Goal: Information Seeking & Learning: Learn about a topic

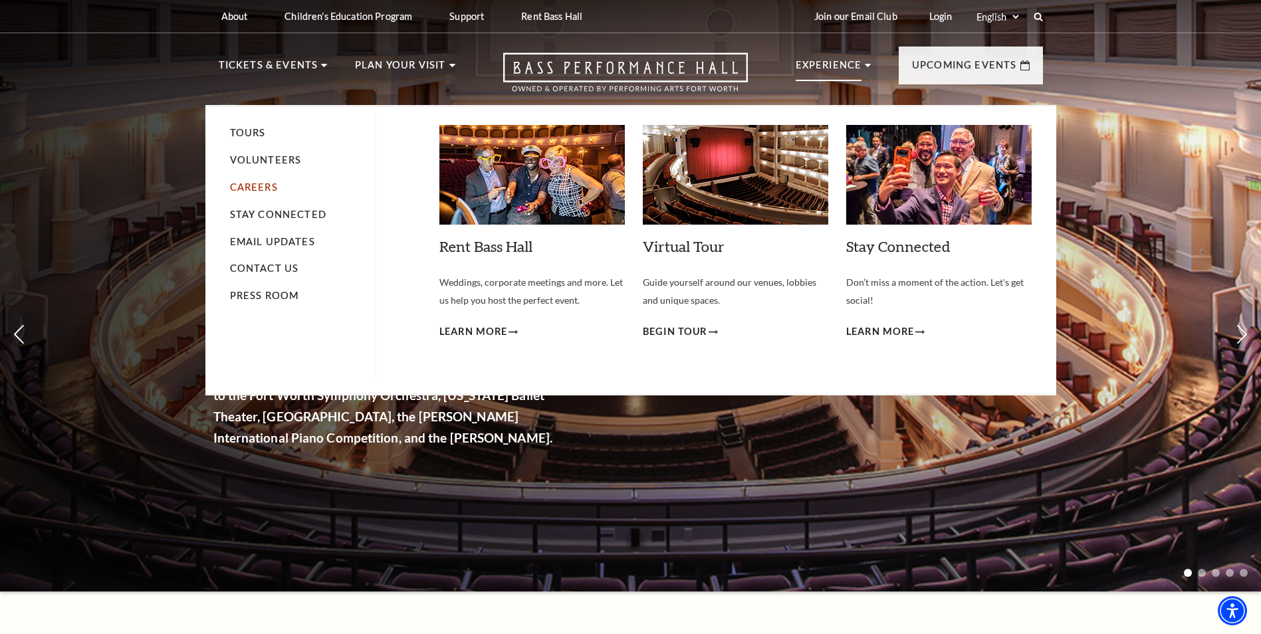
click at [260, 189] on link "Careers" at bounding box center [254, 186] width 48 height 11
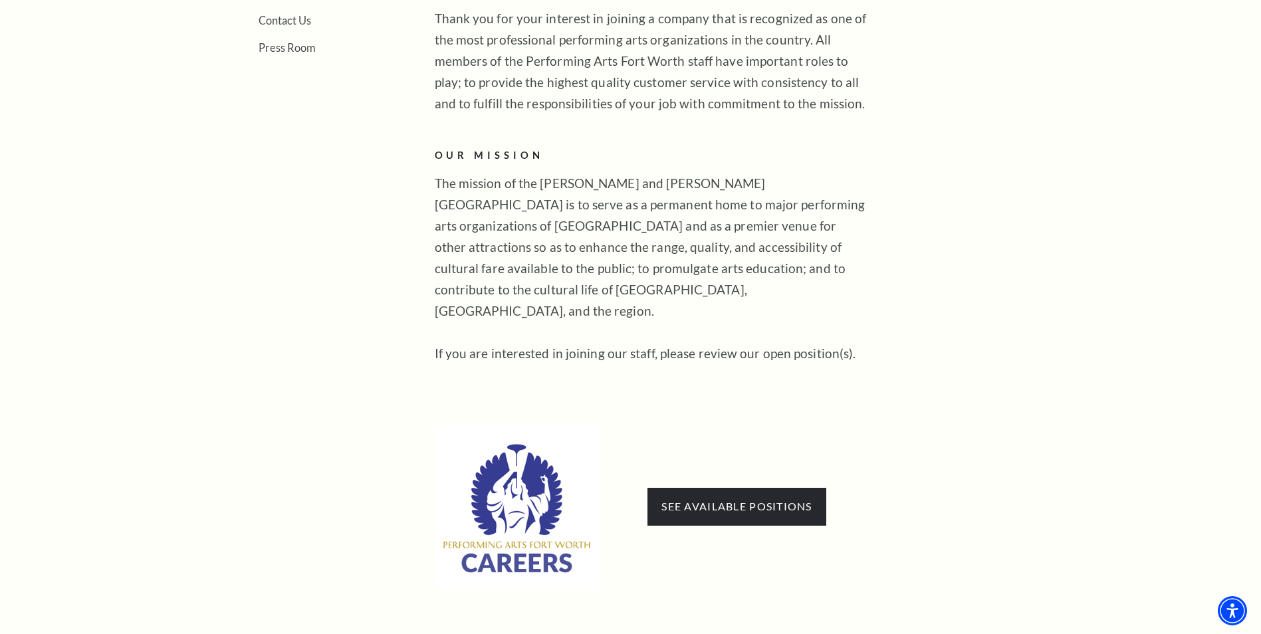
scroll to position [598, 0]
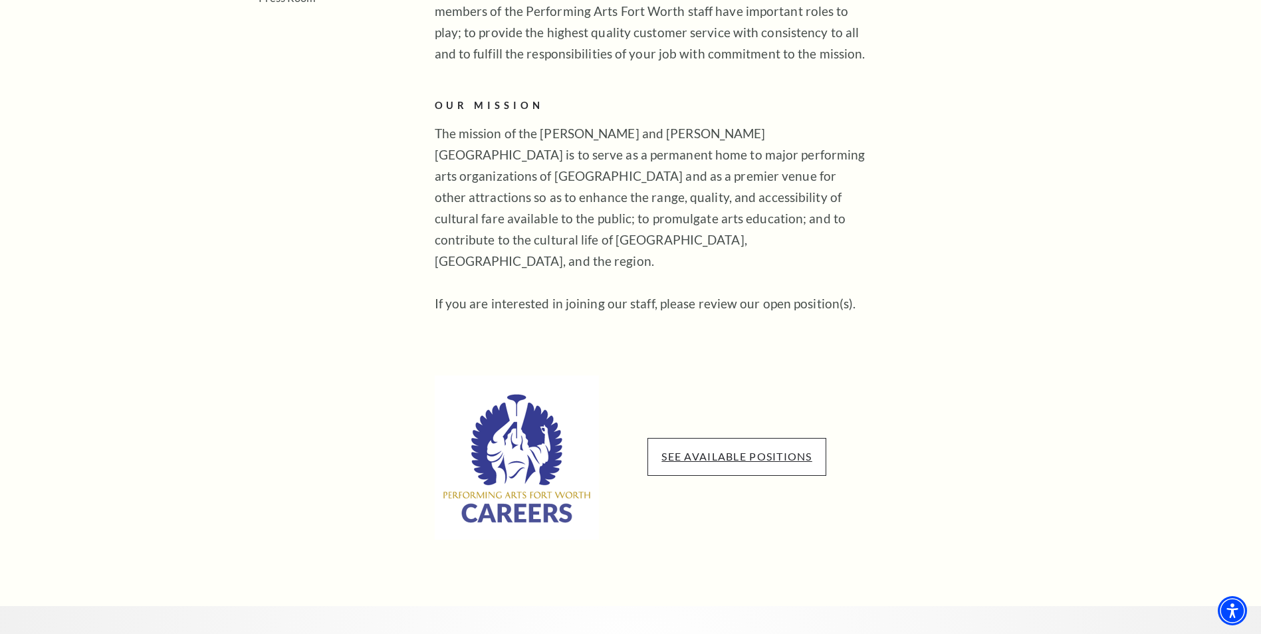
click at [725, 450] on link "See available positions" at bounding box center [736, 456] width 150 height 13
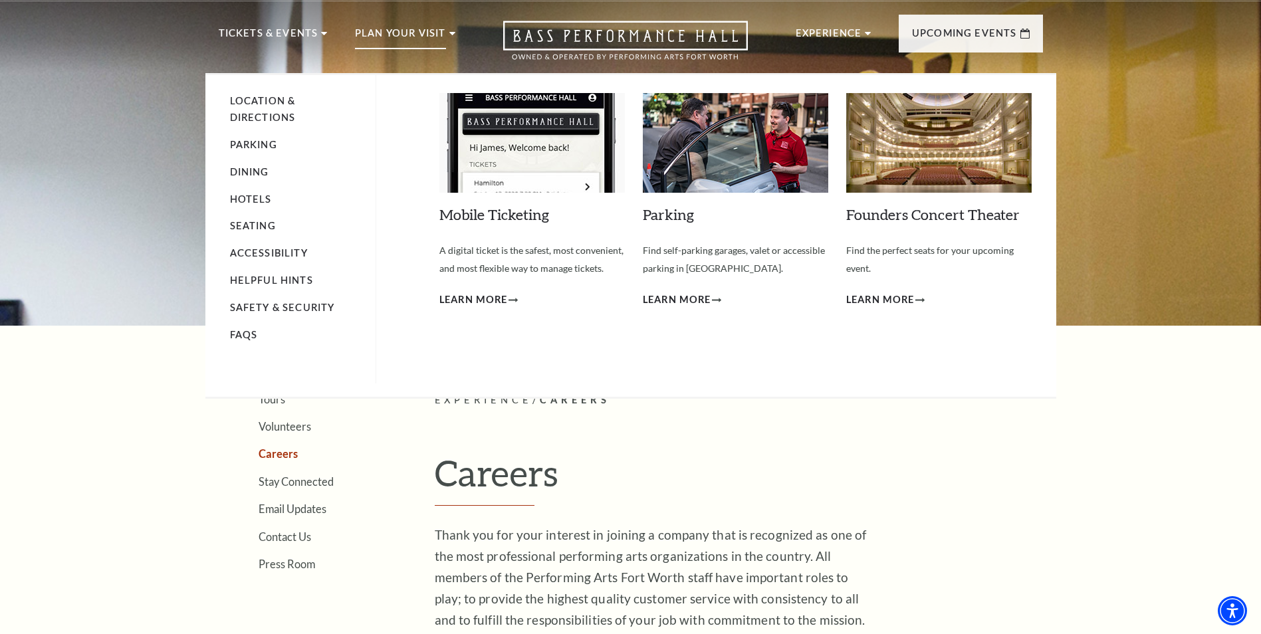
scroll to position [0, 0]
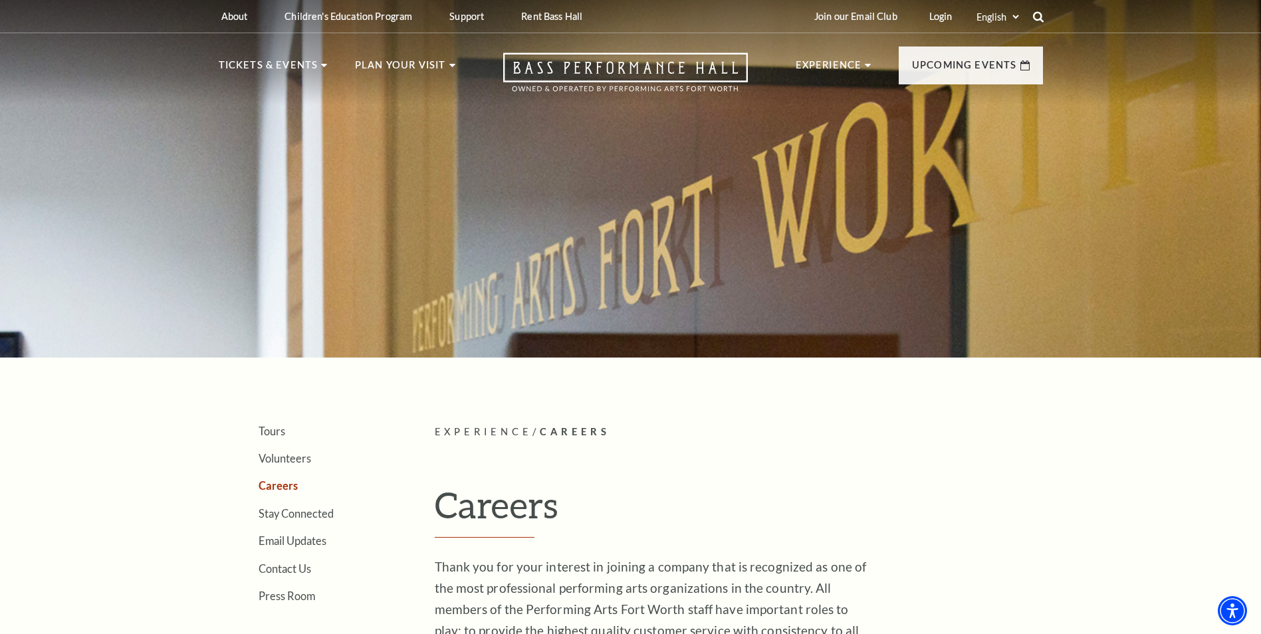
click at [1038, 16] on icon at bounding box center [1038, 17] width 12 height 12
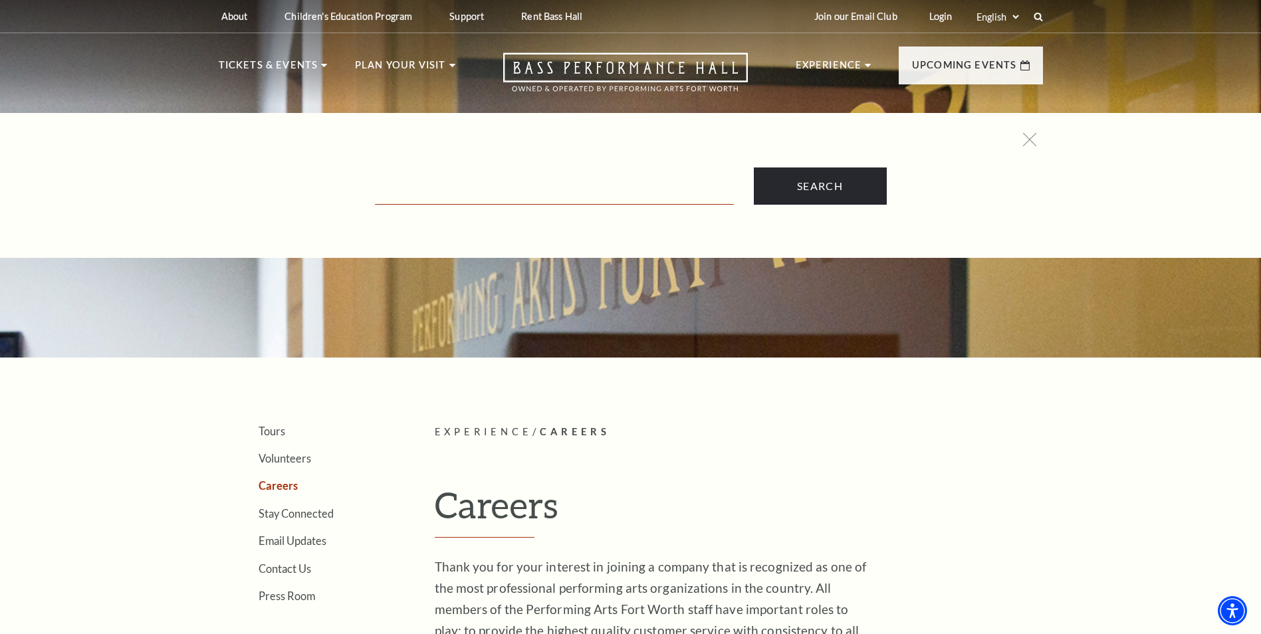
click at [569, 187] on input "Text field" at bounding box center [554, 190] width 359 height 27
type input "season membership"
click at [754, 167] on input "Search" at bounding box center [820, 185] width 133 height 37
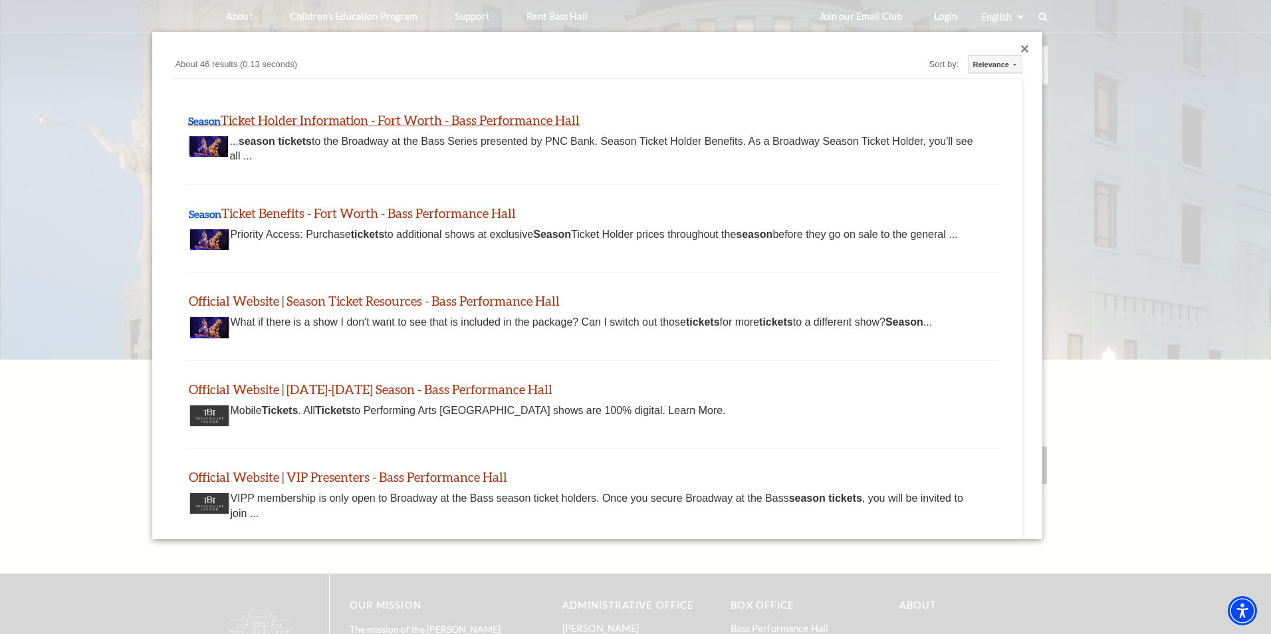
click at [314, 118] on link "Season Ticket Holder Information - Fort Worth - Bass Performance Hall" at bounding box center [383, 119] width 391 height 15
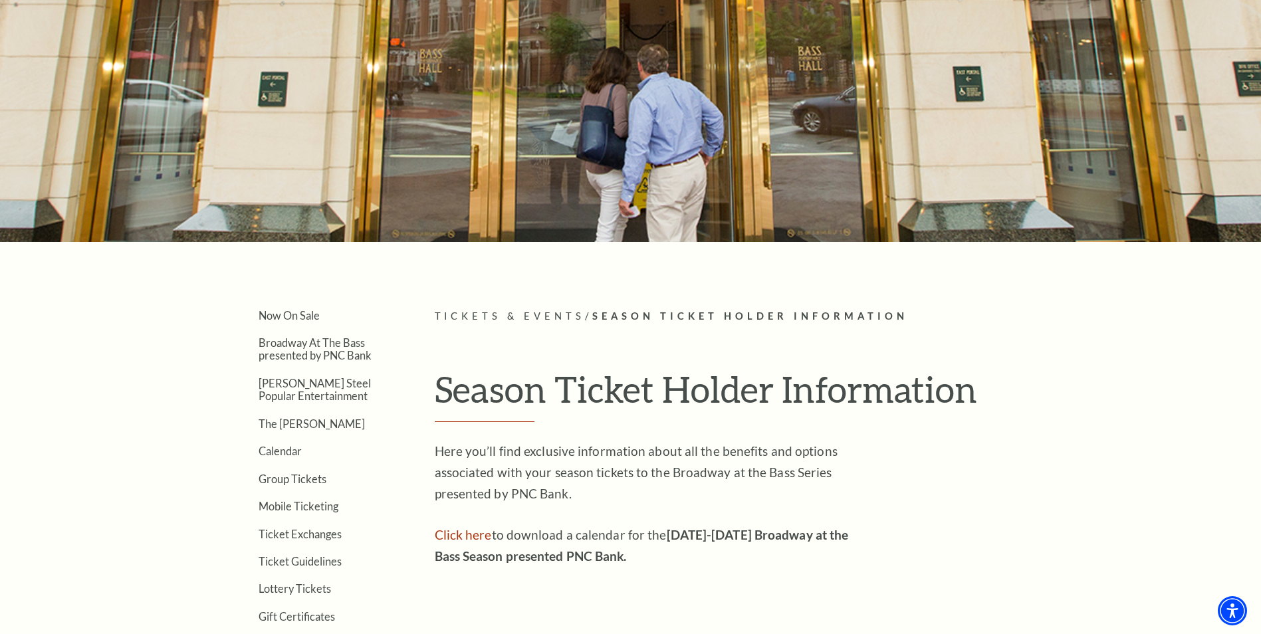
scroll to position [199, 0]
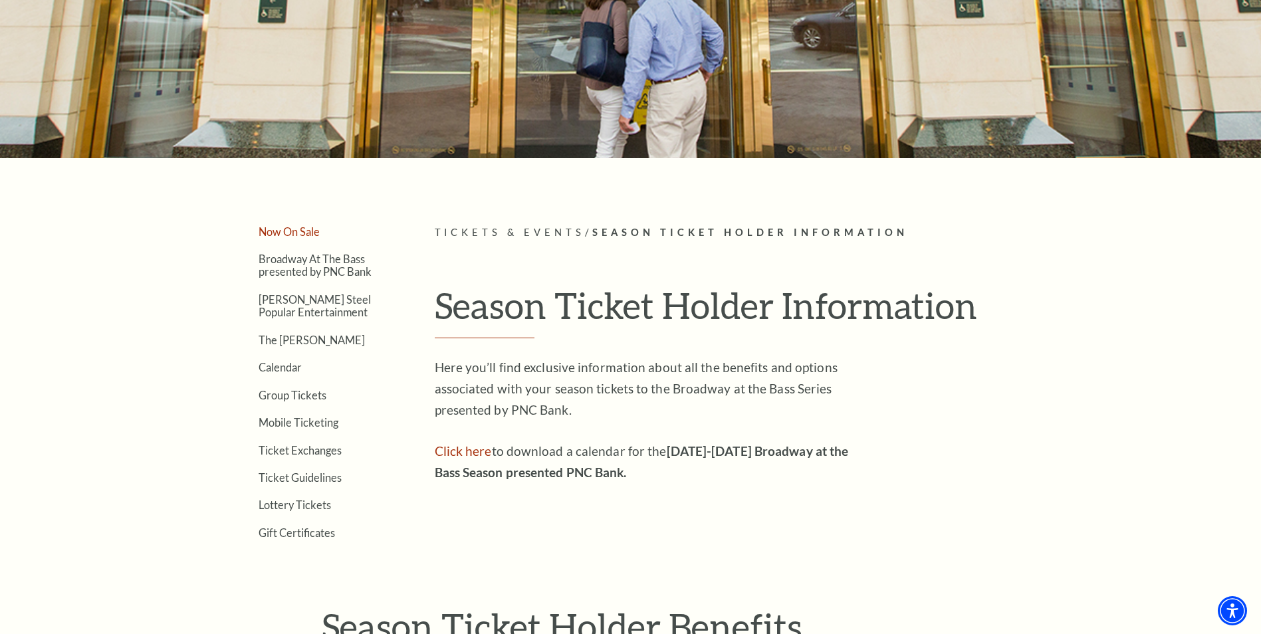
click at [288, 232] on link "Now On Sale" at bounding box center [289, 231] width 61 height 13
click at [453, 453] on link "Click here" at bounding box center [463, 450] width 57 height 15
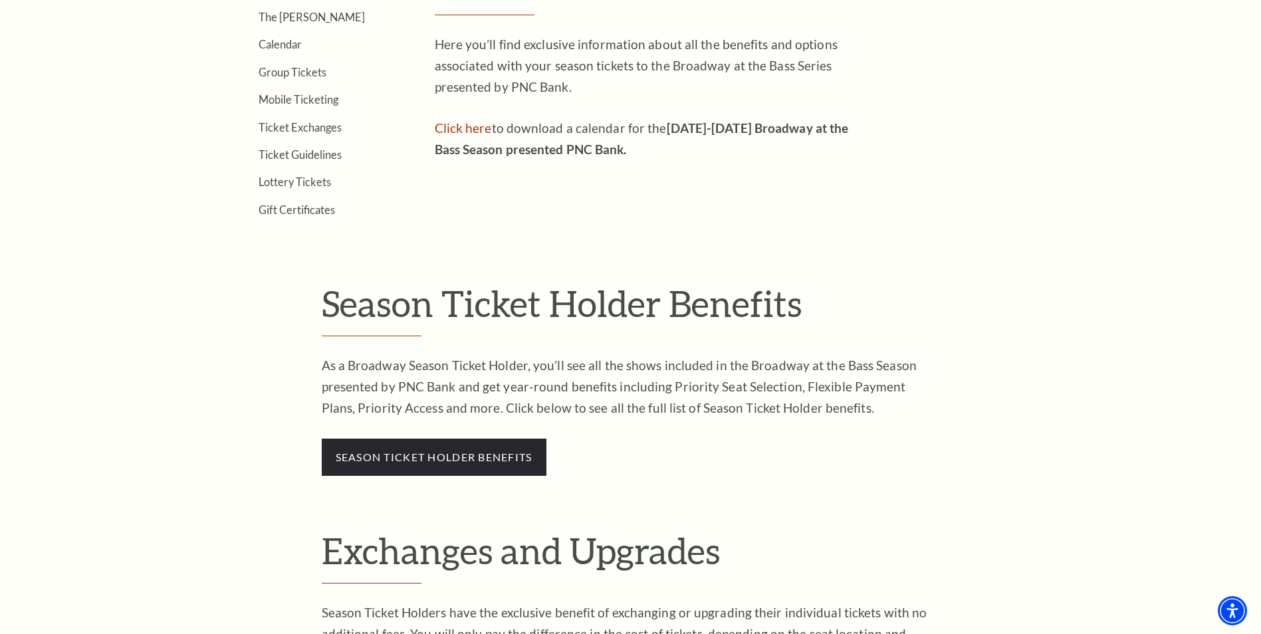
scroll to position [532, 0]
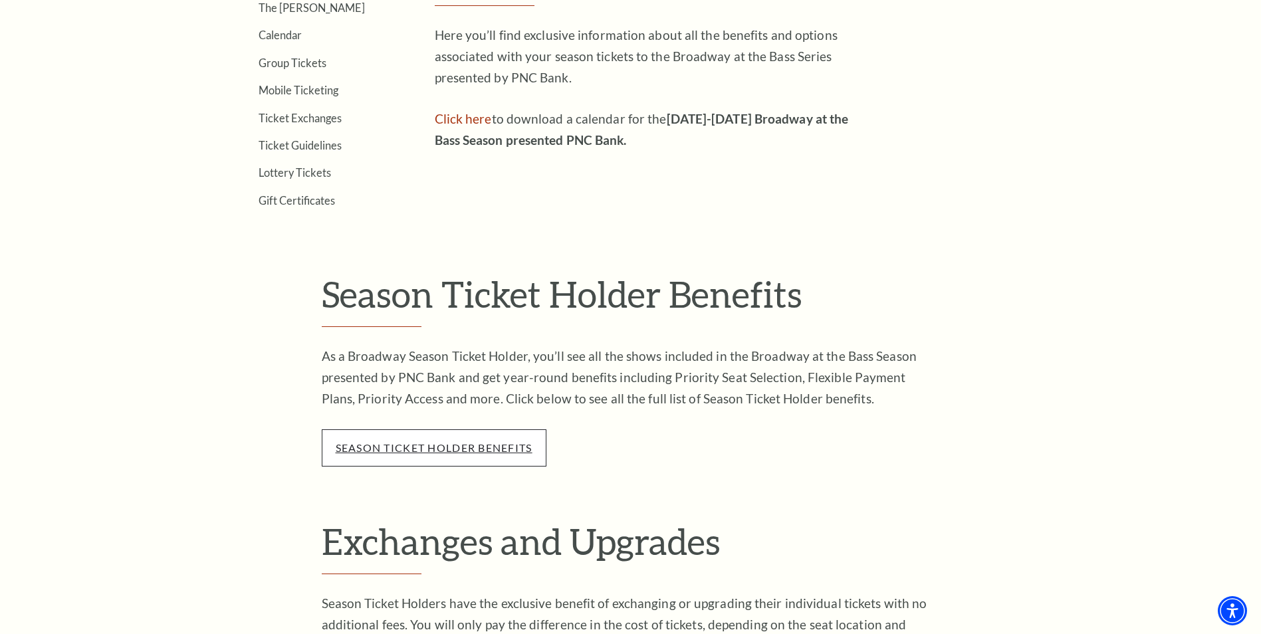
click at [497, 448] on link "season ticket holder benefits" at bounding box center [434, 447] width 197 height 13
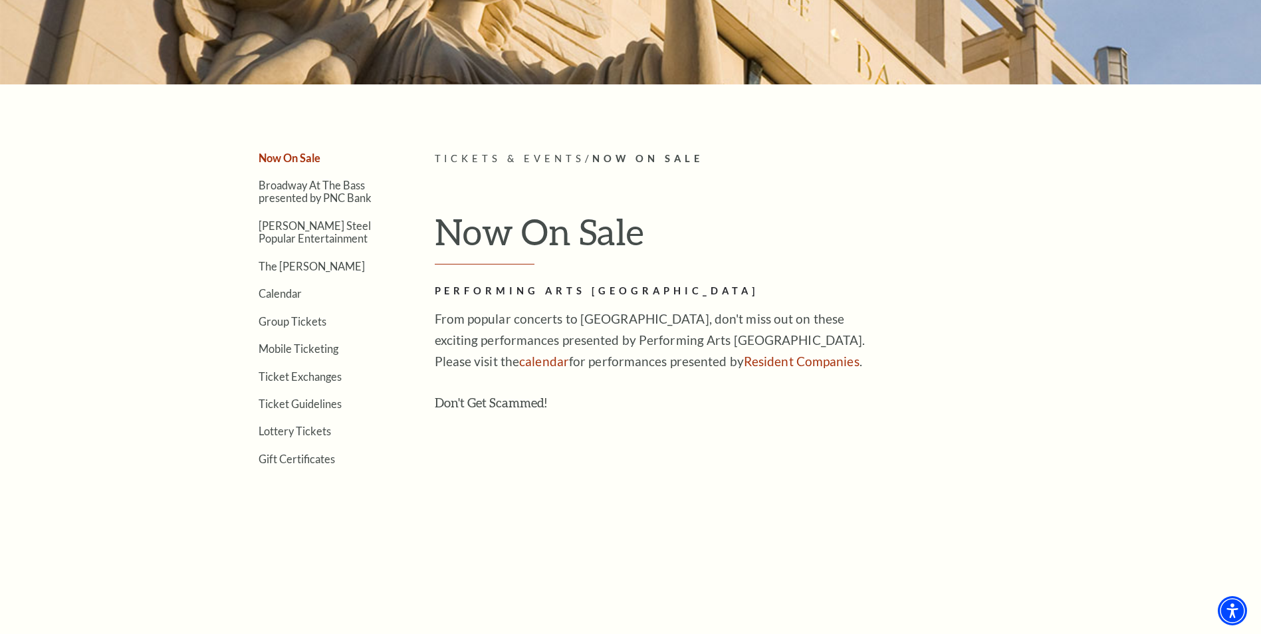
scroll to position [266, 0]
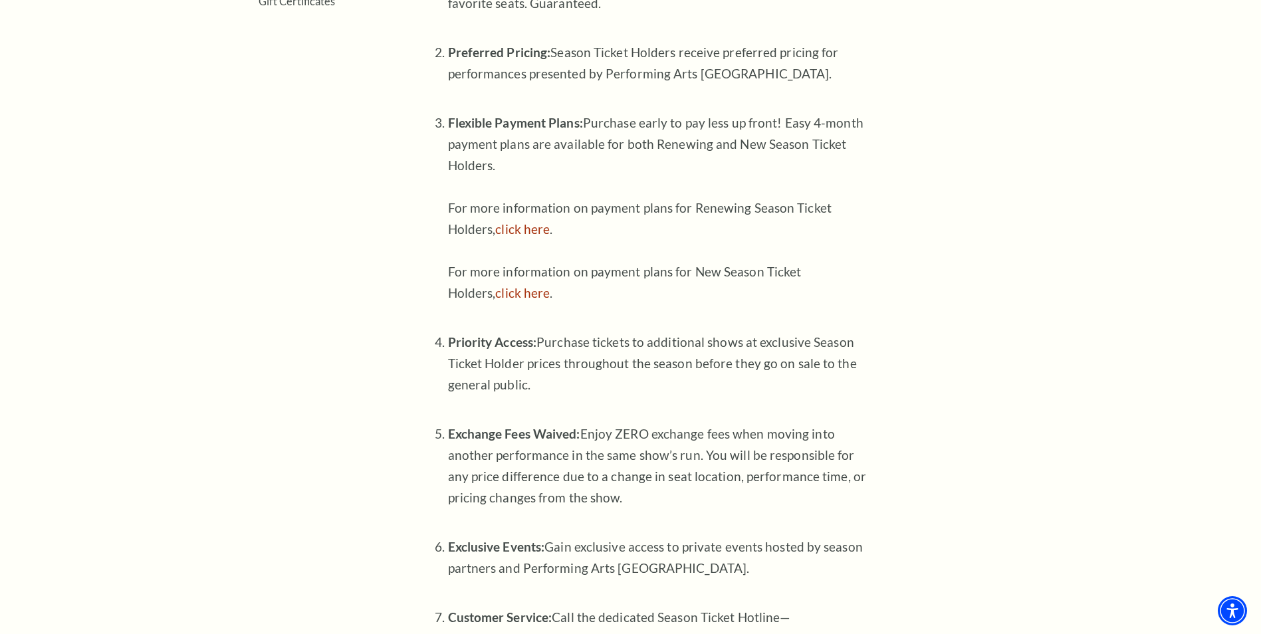
scroll to position [665, 0]
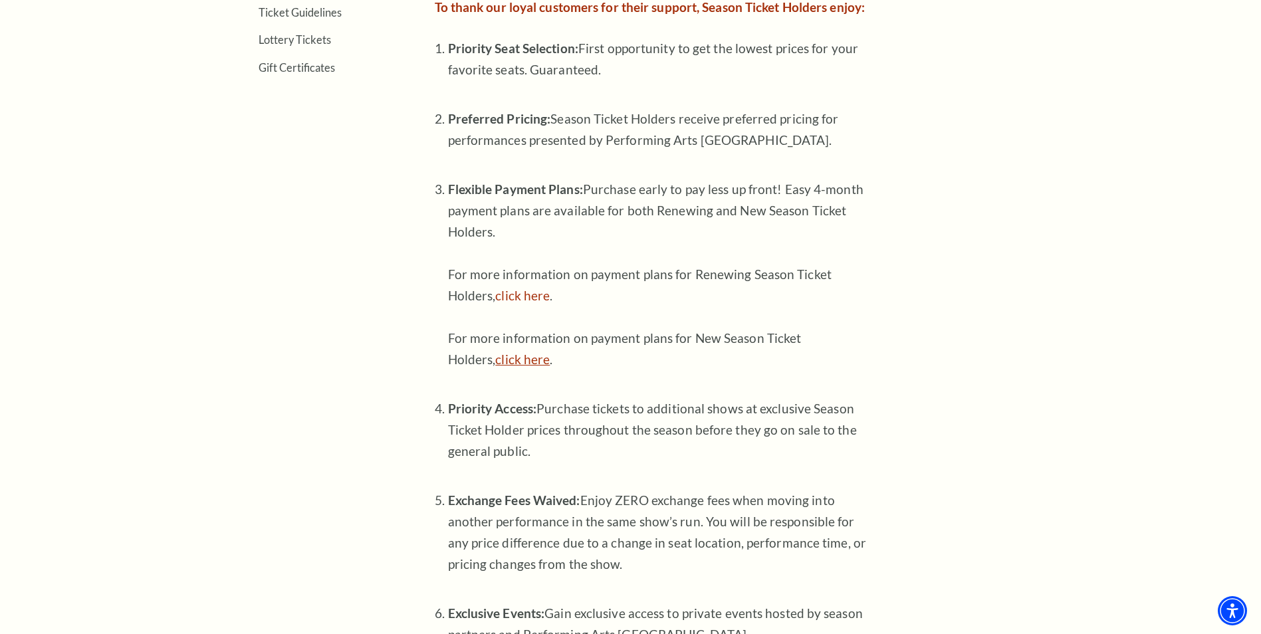
click at [538, 364] on link "click here" at bounding box center [522, 359] width 54 height 15
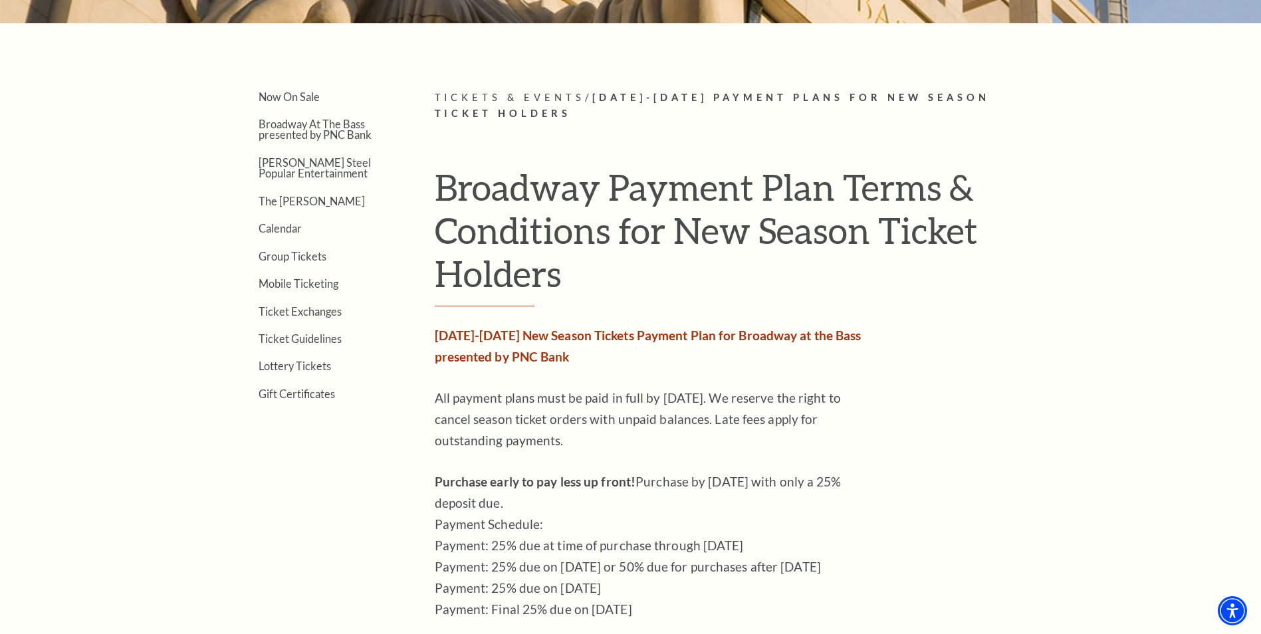
scroll to position [266, 0]
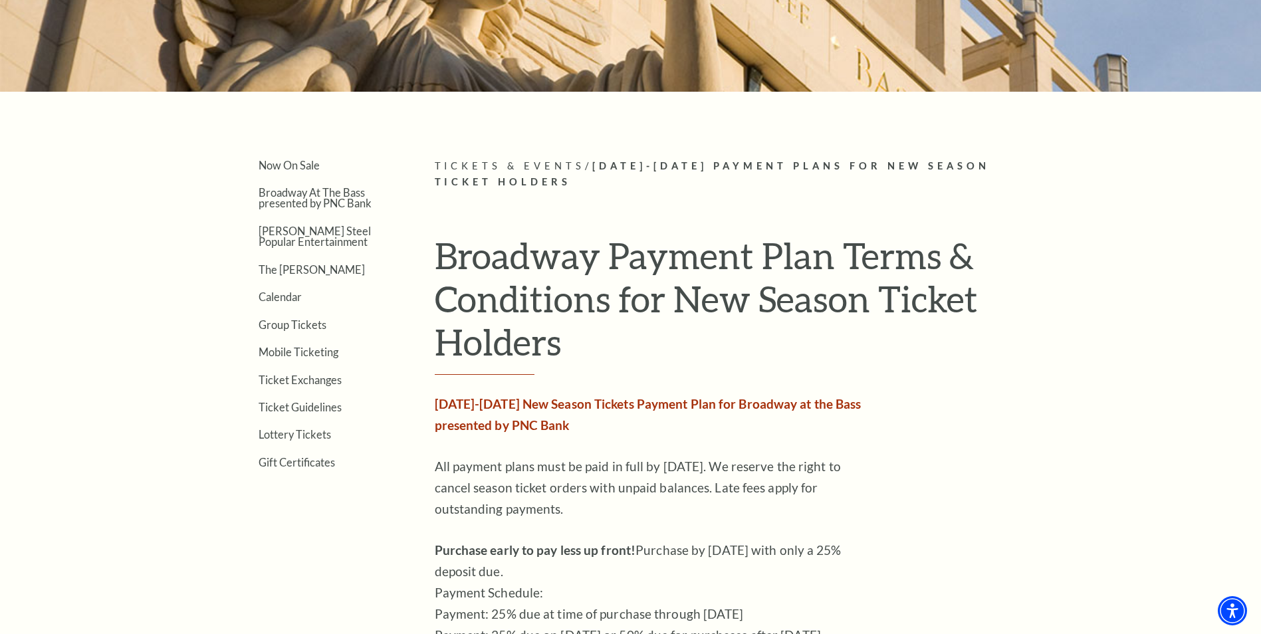
click at [939, 165] on span "[DATE]-[DATE] Payment Plans for New Season Ticket Holders" at bounding box center [713, 174] width 556 height 28
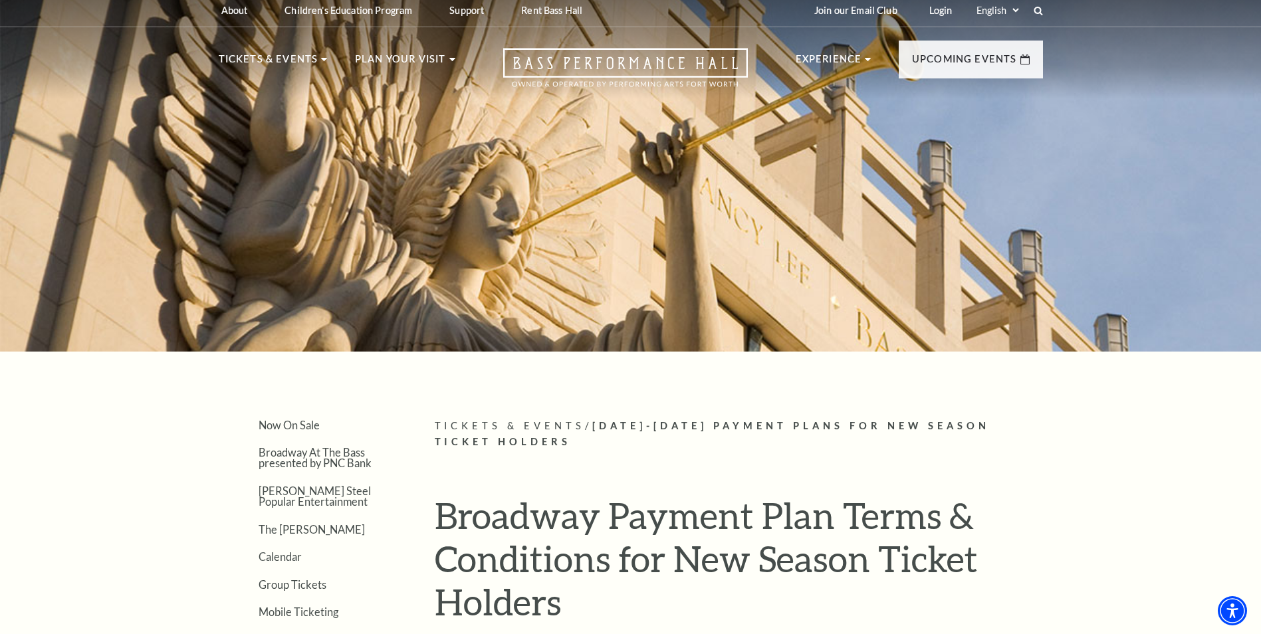
scroll to position [0, 0]
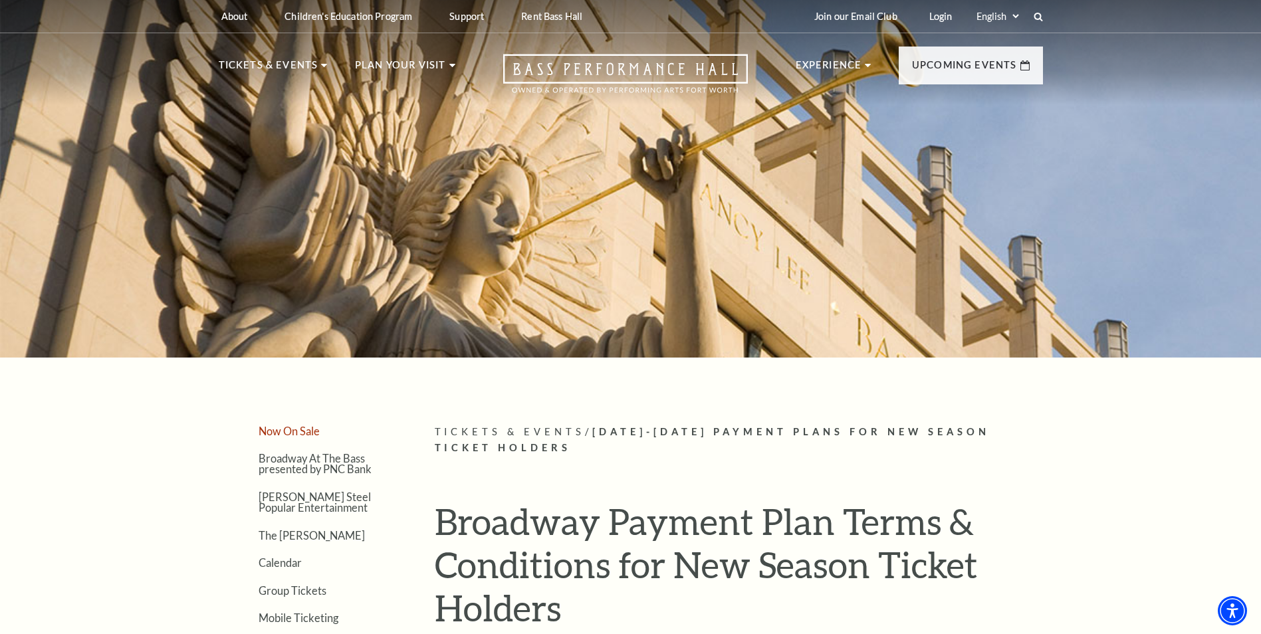
click at [285, 434] on link "Now On Sale" at bounding box center [289, 431] width 61 height 13
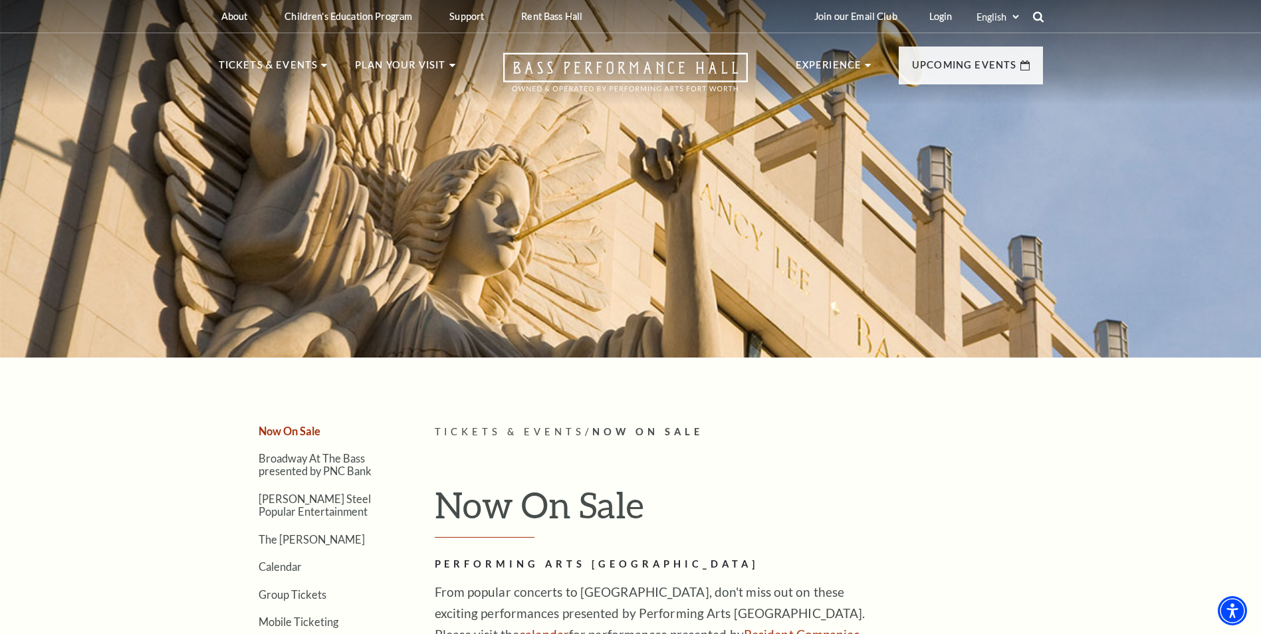
click at [1039, 15] on icon at bounding box center [1038, 17] width 12 height 12
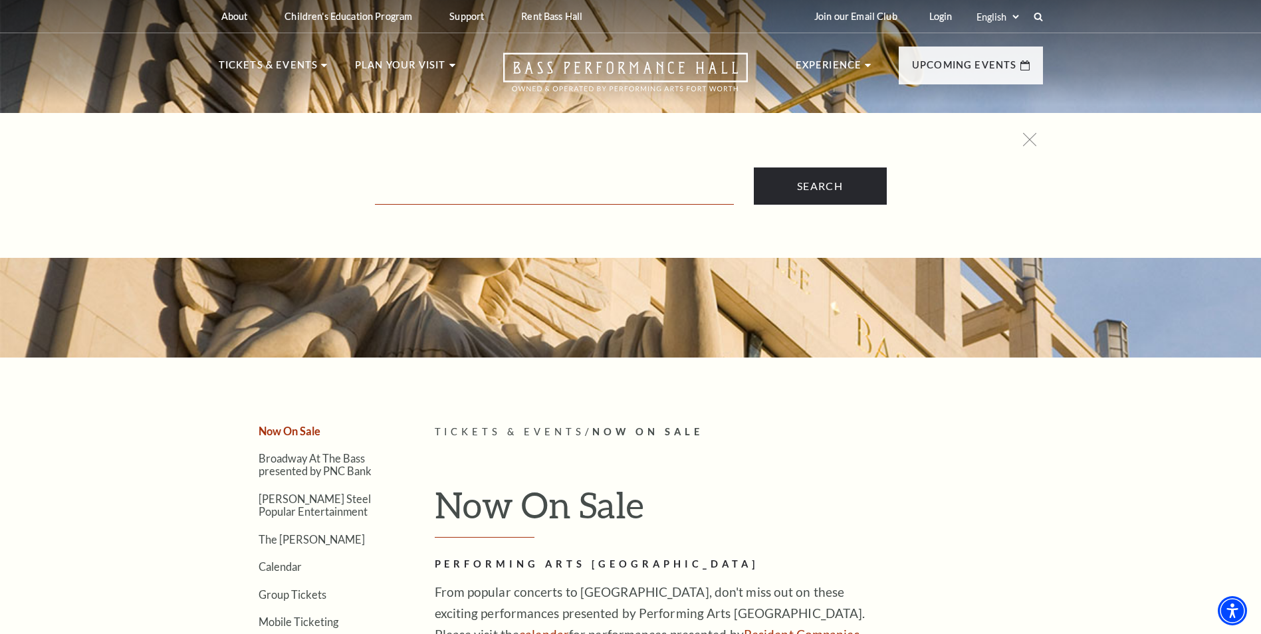
click at [413, 193] on input "Text field" at bounding box center [554, 190] width 359 height 27
type input "seat selection for season holders"
click at [754, 167] on input "Search" at bounding box center [820, 185] width 133 height 37
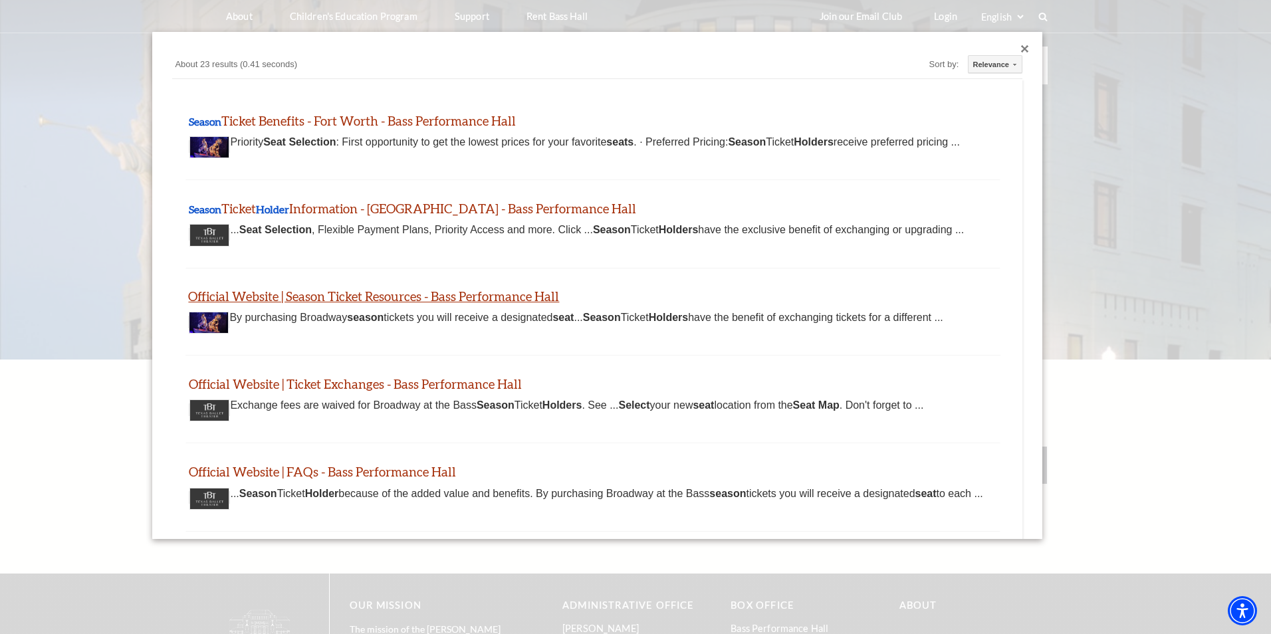
click at [381, 298] on link "Official Website | Season Ticket Resources - Bass Performance Hall" at bounding box center [373, 295] width 371 height 15
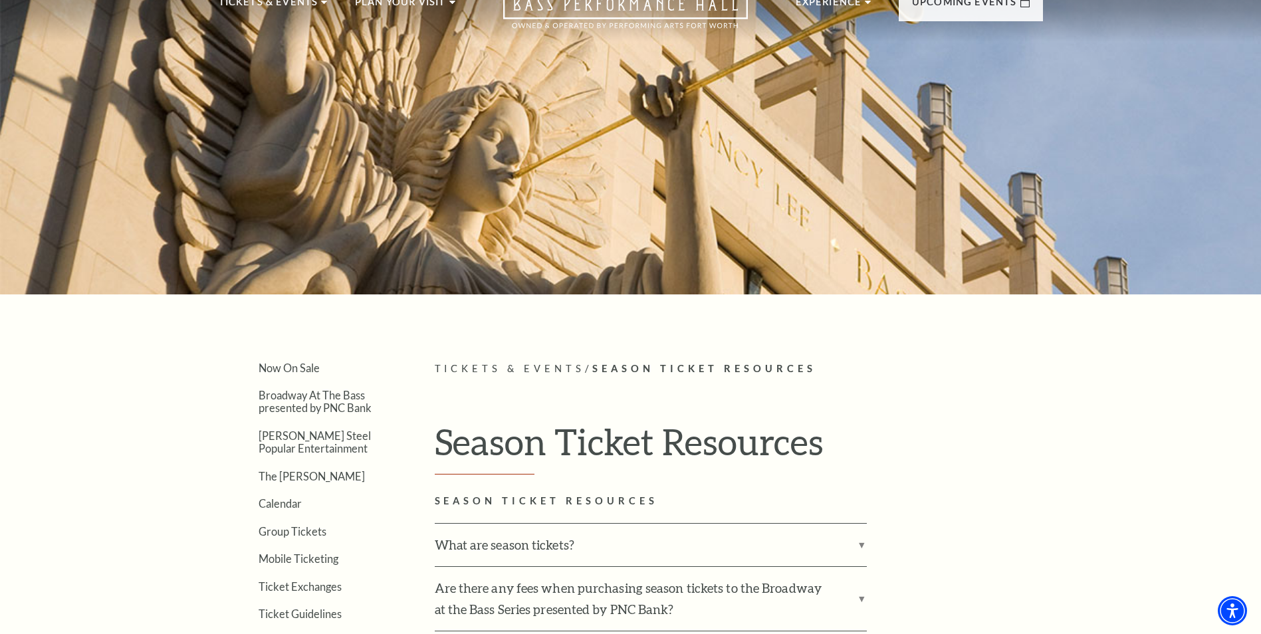
scroll to position [199, 0]
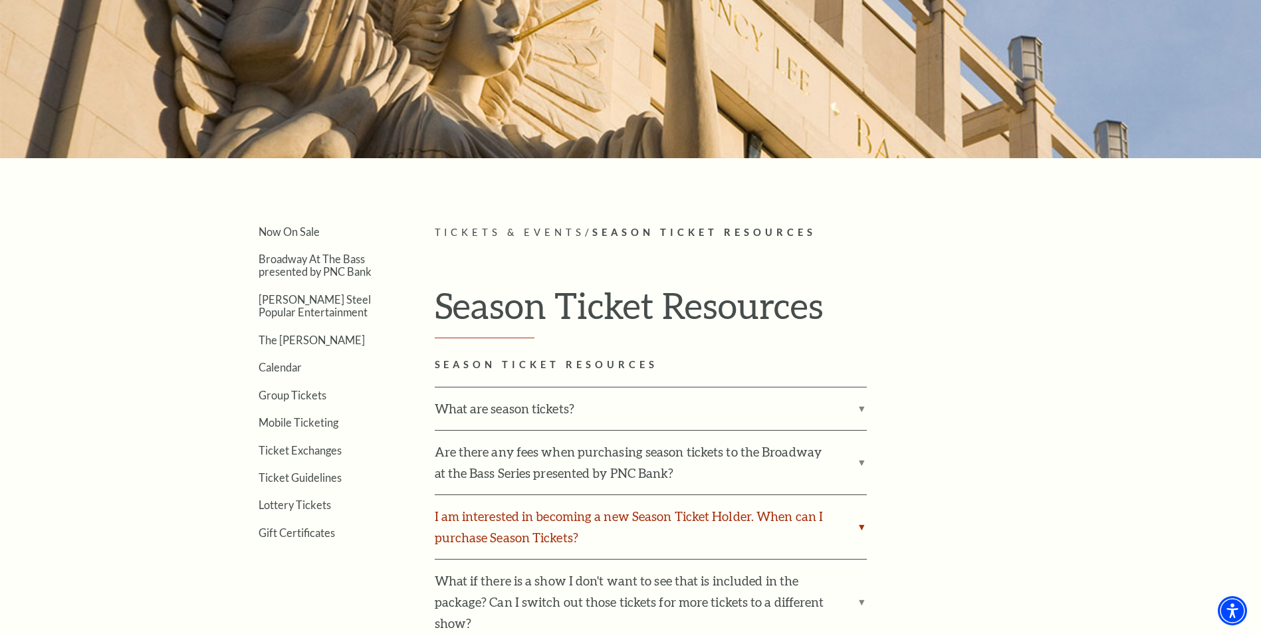
click at [863, 527] on label "I am interested in becoming a new Season Ticket Holder. When can I purchase Sea…" at bounding box center [651, 527] width 432 height 64
click at [0, 0] on input "I am interested in becoming a new Season Ticket Holder. When can I purchase Sea…" at bounding box center [0, 0] width 0 height 0
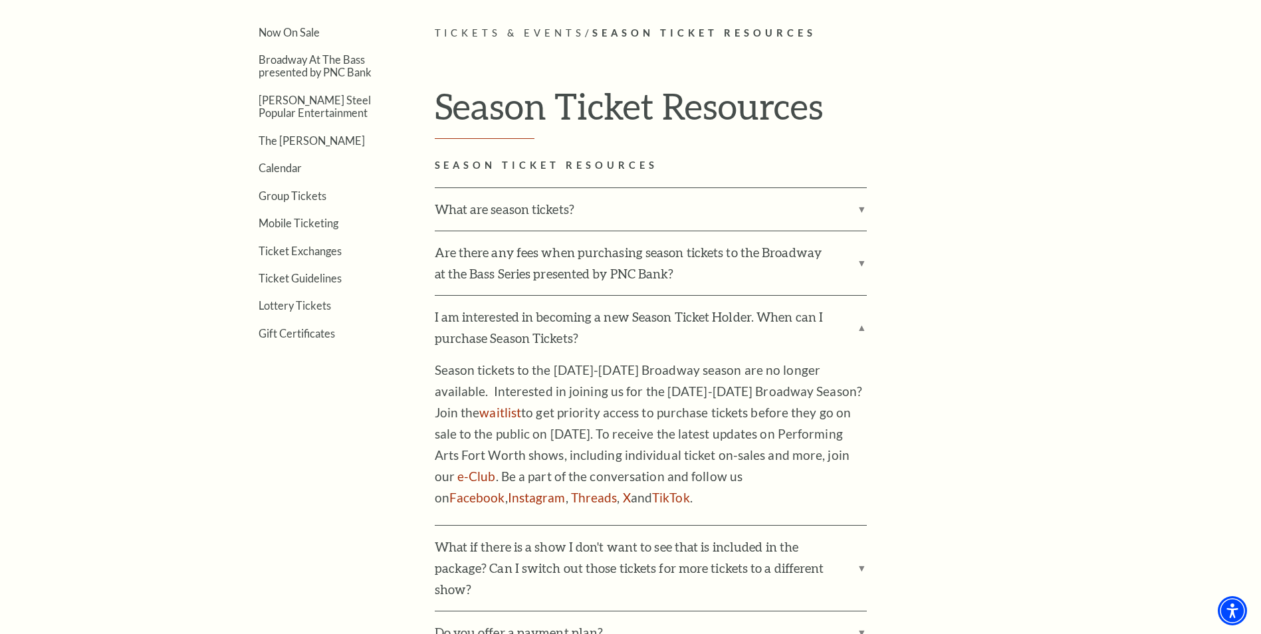
scroll to position [465, 0]
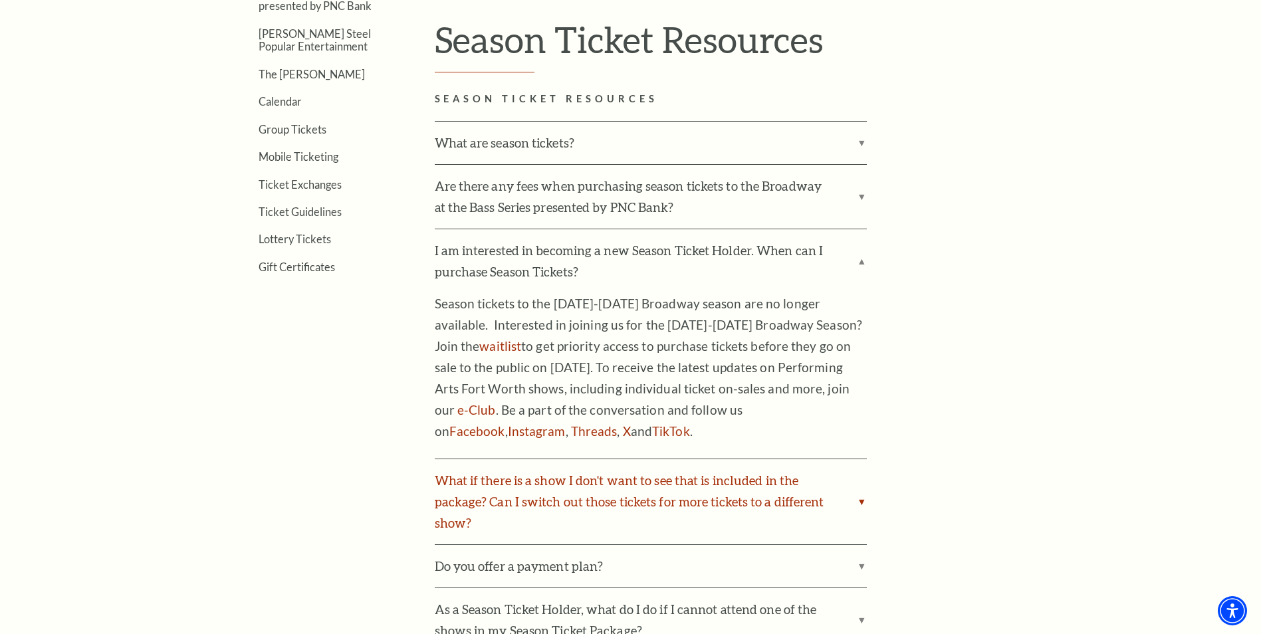
click at [859, 481] on label "What if there is a show I don't want to see that is included in the package? Ca…" at bounding box center [651, 501] width 432 height 85
click at [0, 0] on input "What if there is a show I don't want to see that is included in the package? Ca…" at bounding box center [0, 0] width 0 height 0
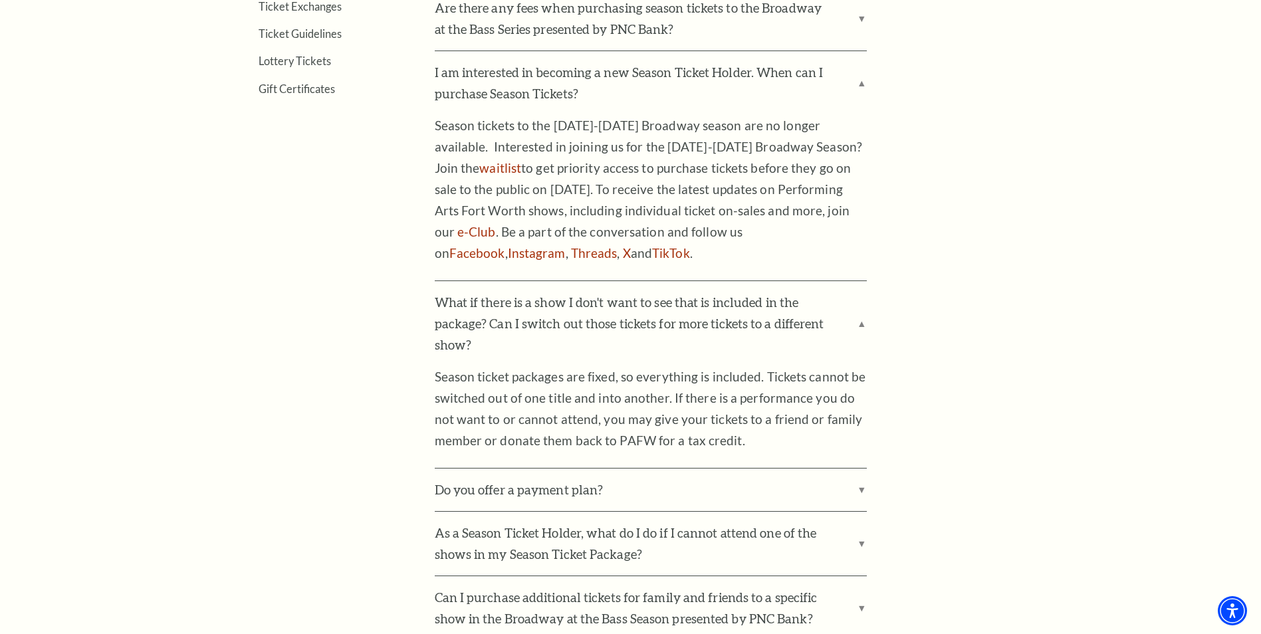
scroll to position [665, 0]
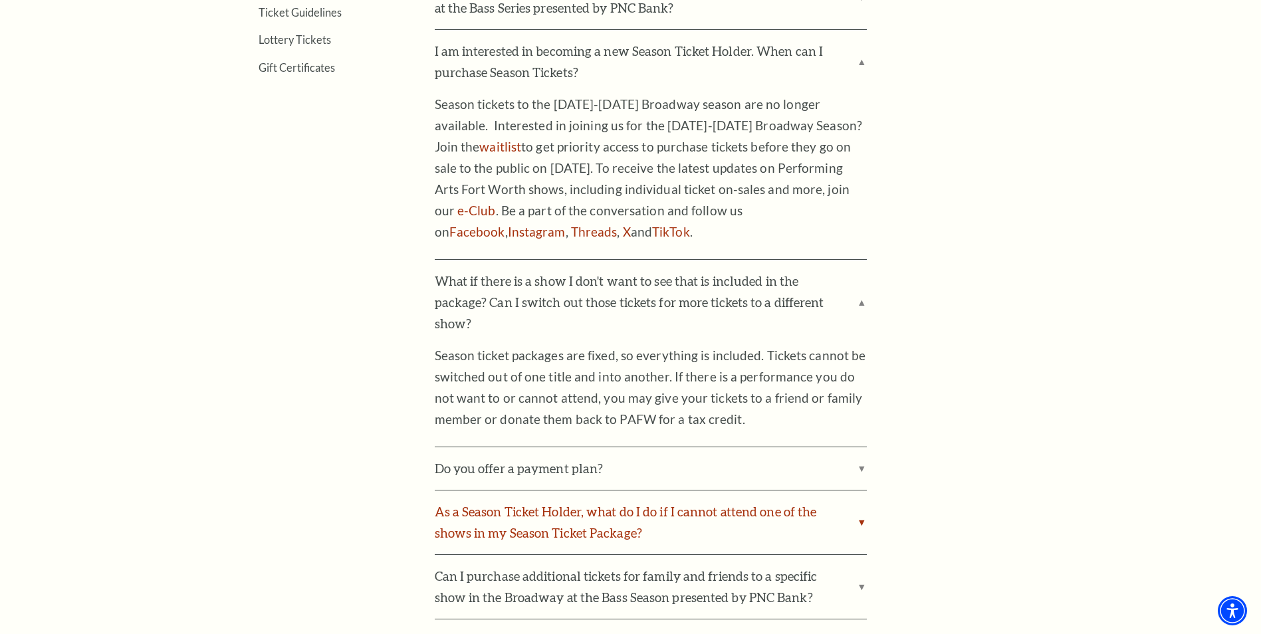
click at [859, 498] on label "As a Season Ticket Holder, what do I do if I cannot attend one of the shows in …" at bounding box center [651, 522] width 432 height 64
click at [0, 0] on input "As a Season Ticket Holder, what do I do if I cannot attend one of the shows in …" at bounding box center [0, 0] width 0 height 0
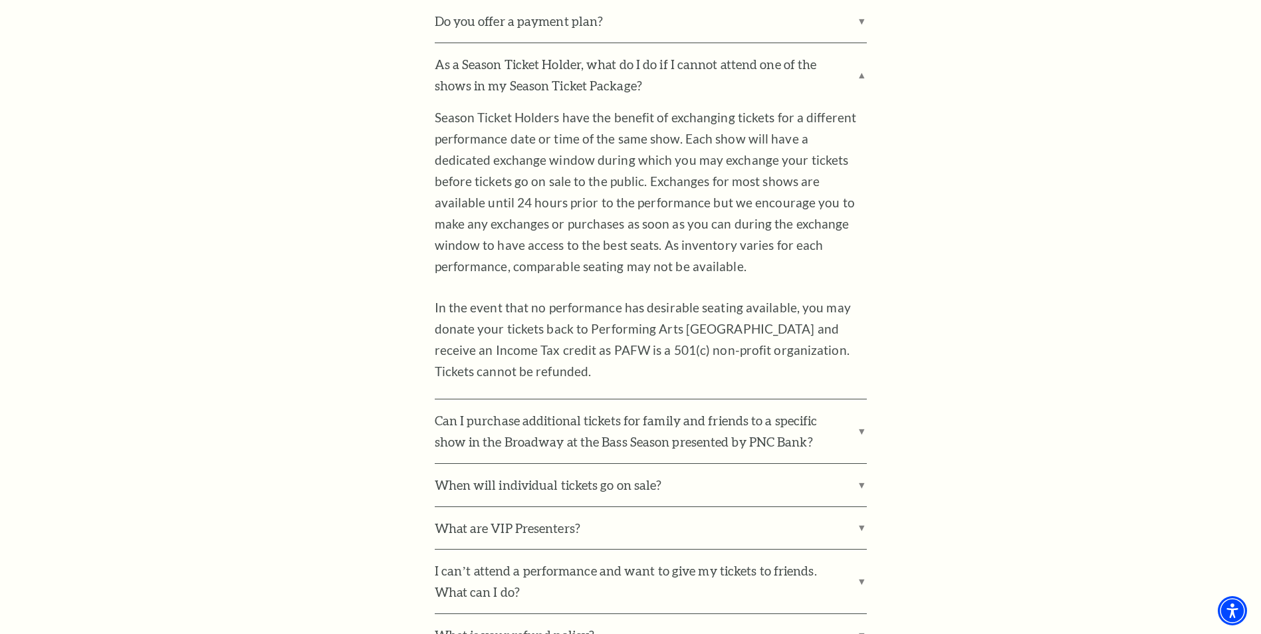
scroll to position [1130, 0]
